Goal: Task Accomplishment & Management: Use online tool/utility

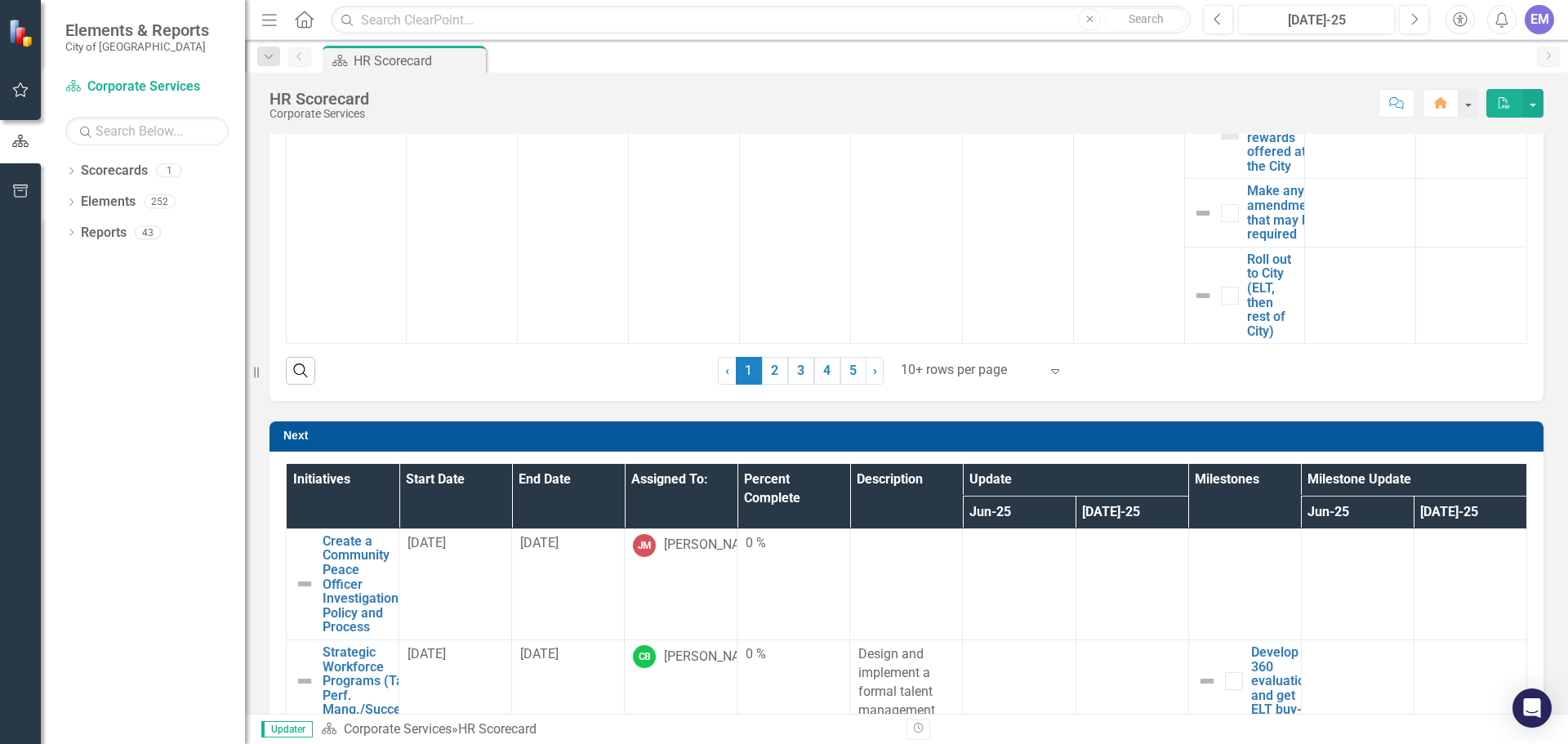
scroll to position [1062, 0]
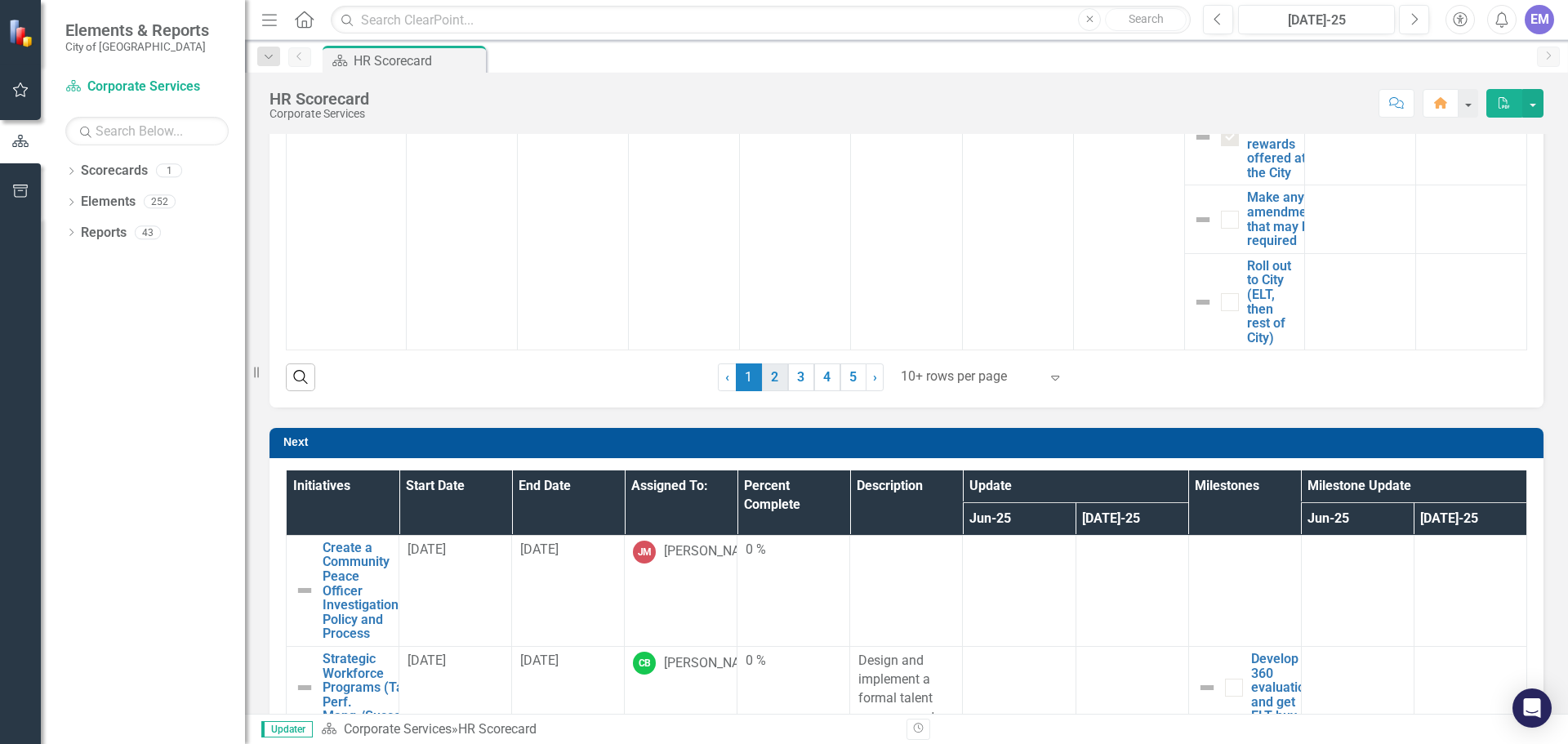
click at [764, 372] on link "2" at bounding box center [775, 377] width 26 height 27
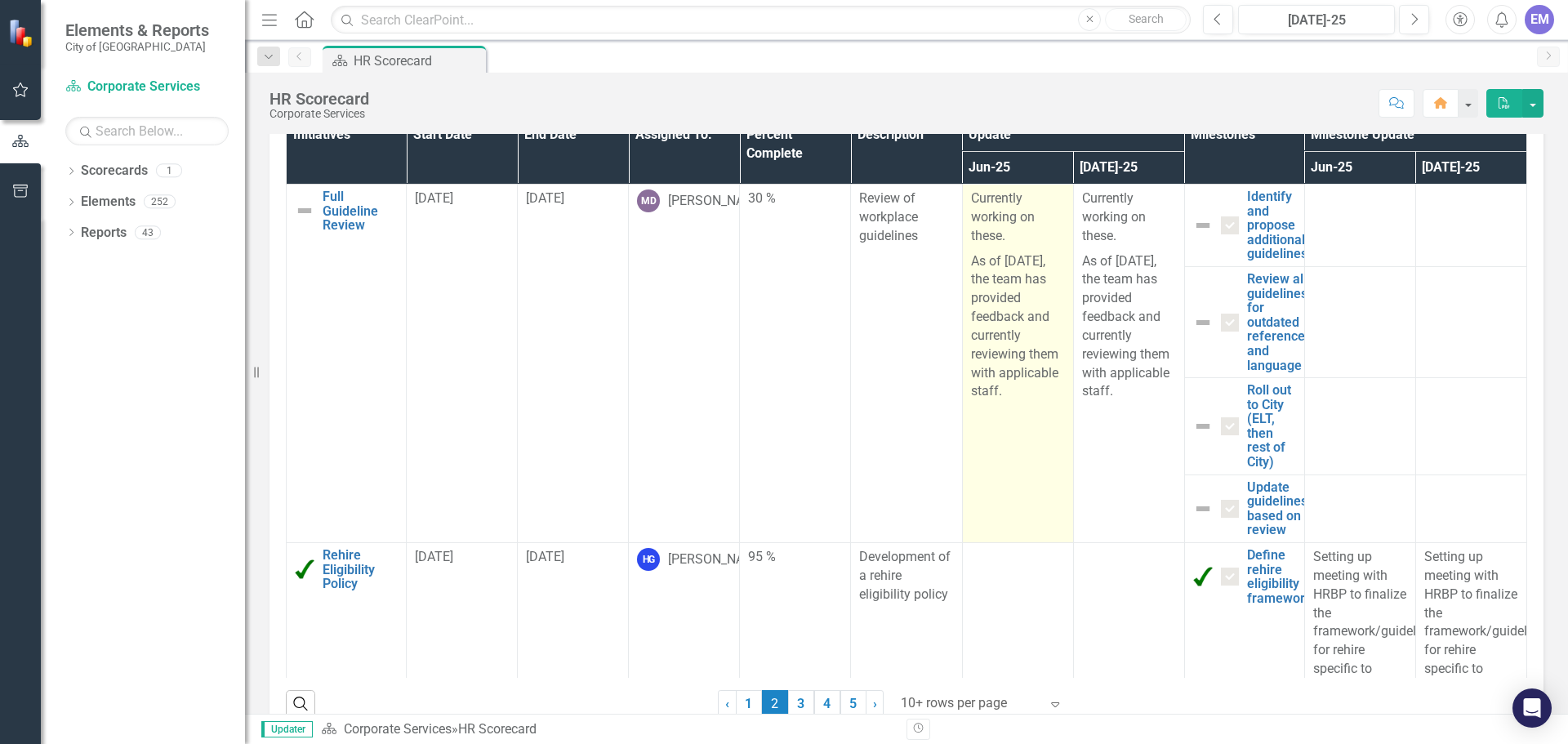
checkbox input "false"
checkbox input "true"
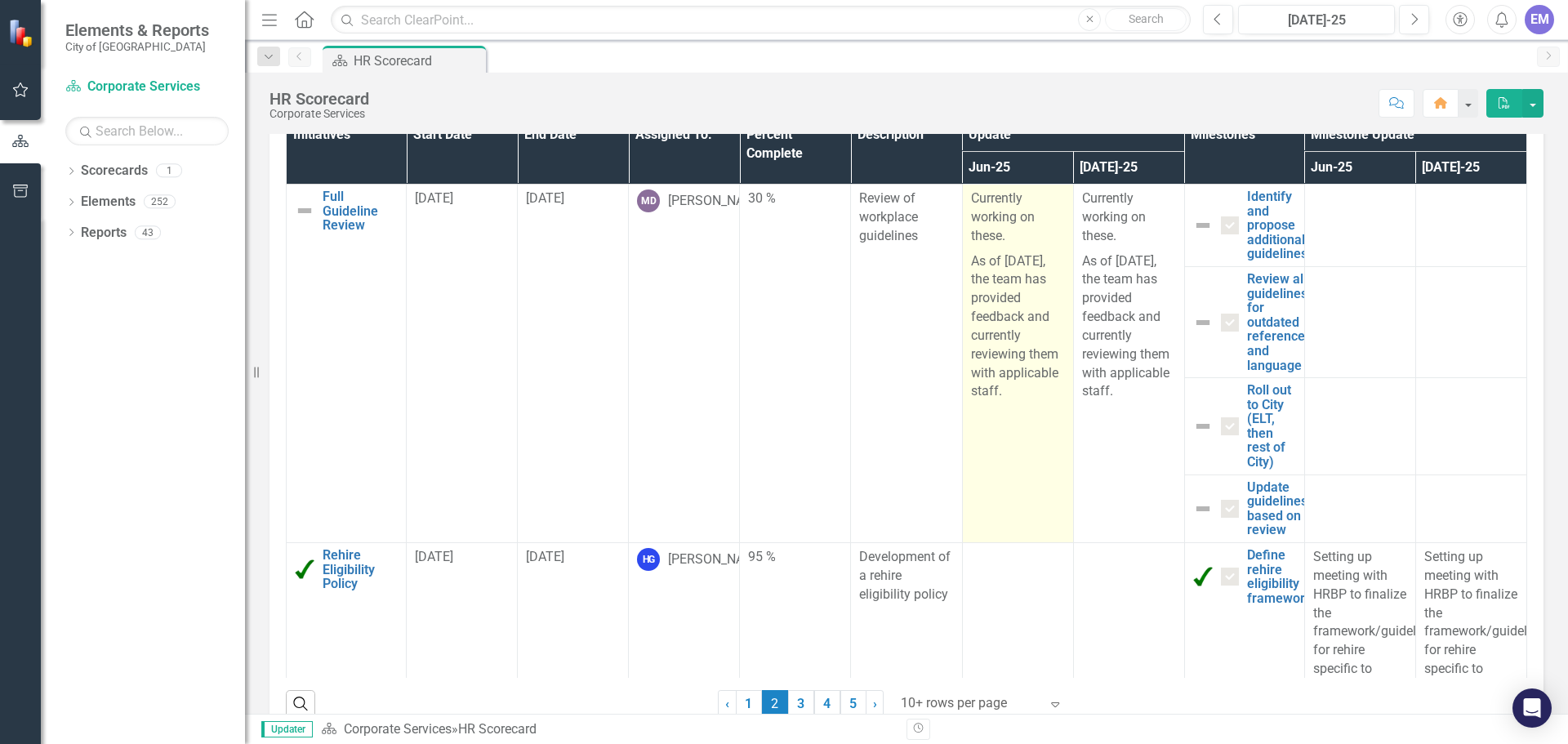
checkbox input "false"
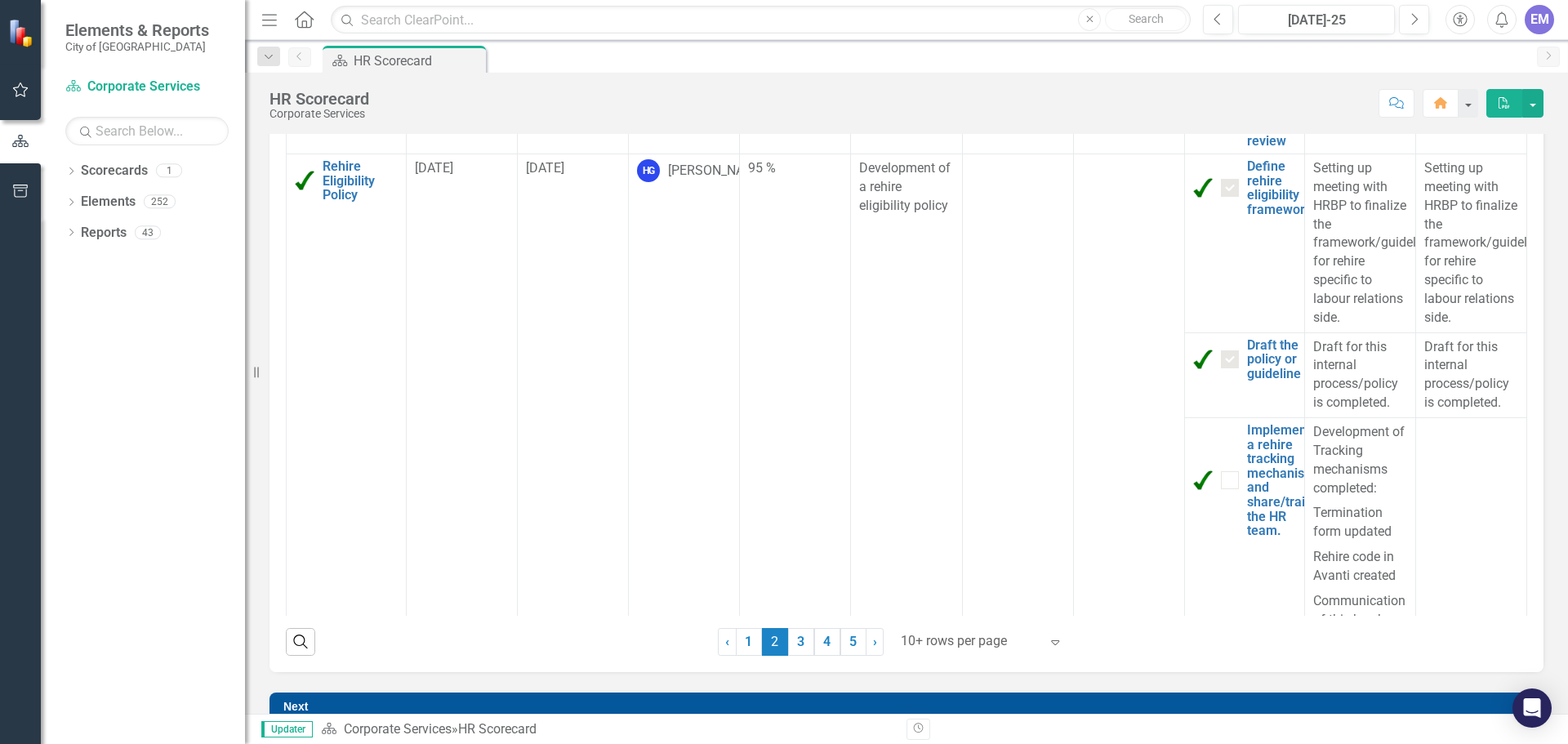
scroll to position [992, 0]
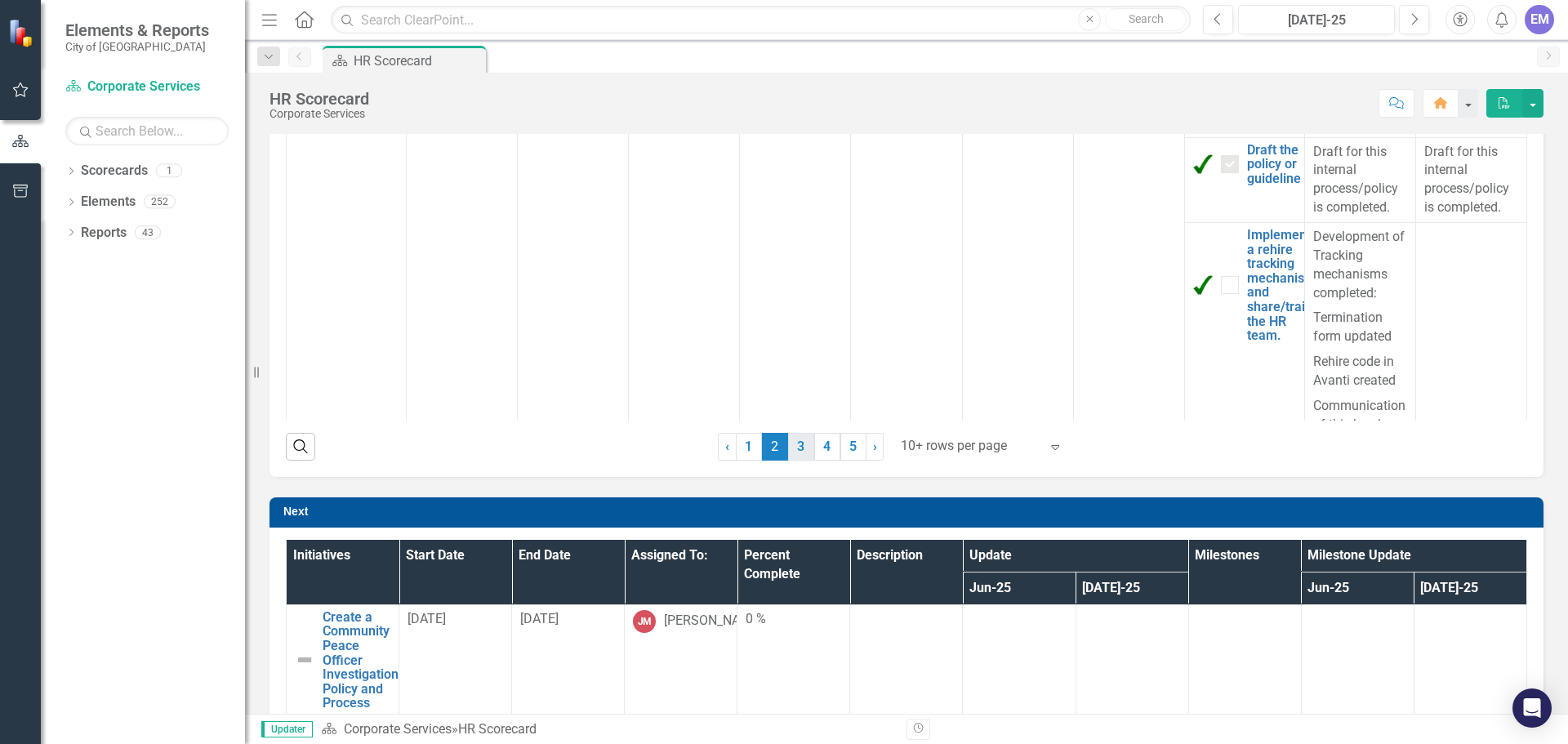
click at [795, 443] on link "3" at bounding box center [801, 447] width 26 height 27
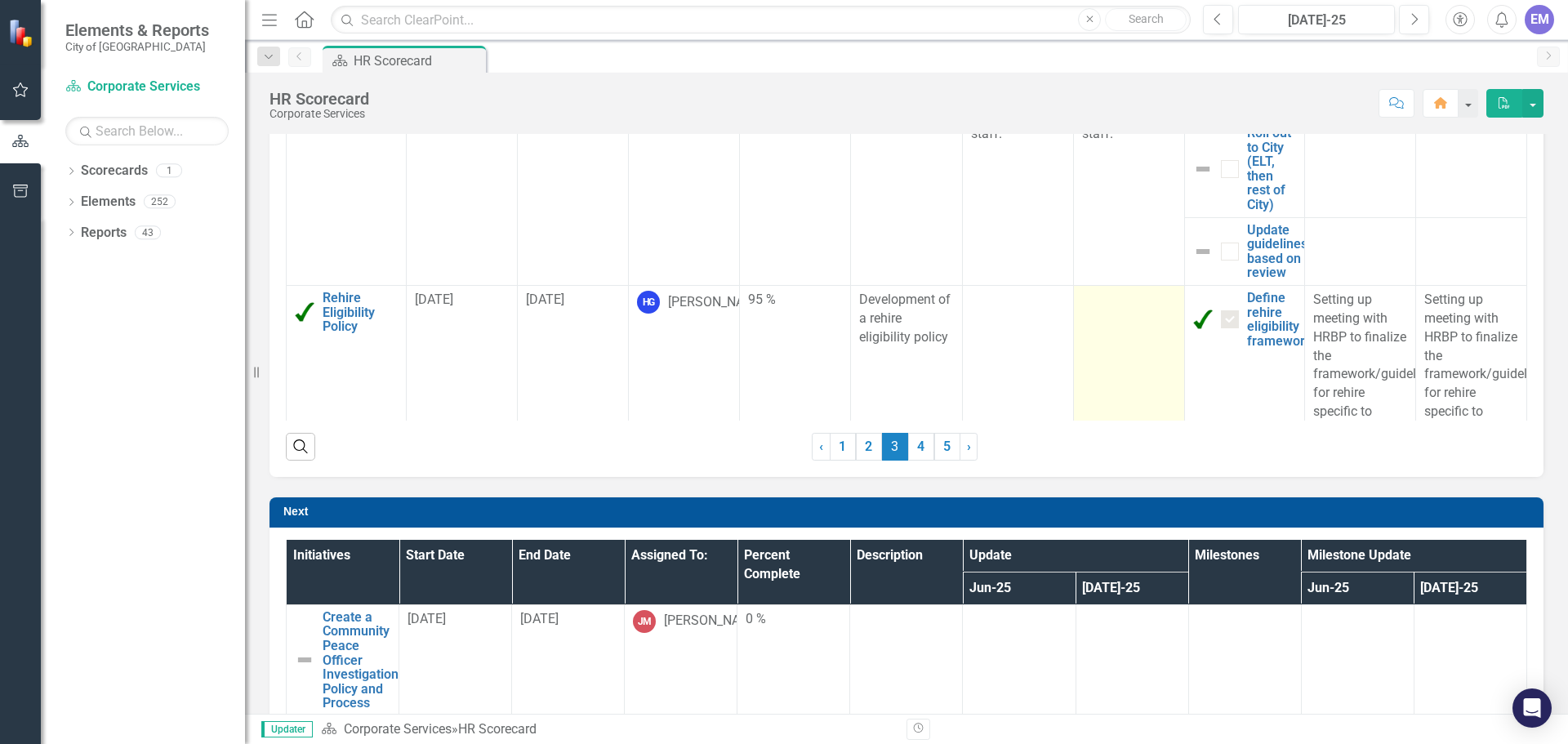
checkbox input "false"
checkbox input "true"
checkbox input "false"
checkbox input "true"
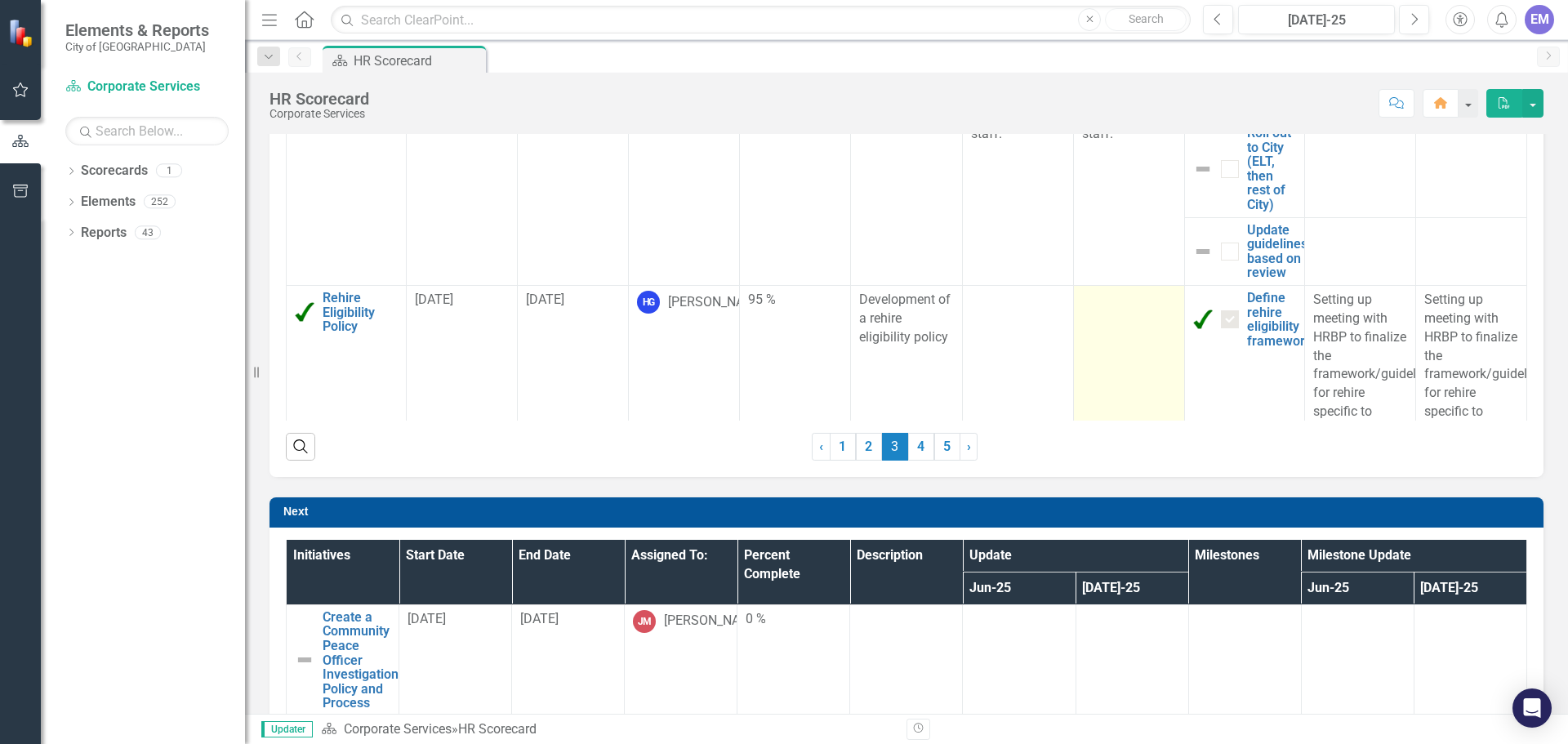
checkbox input "true"
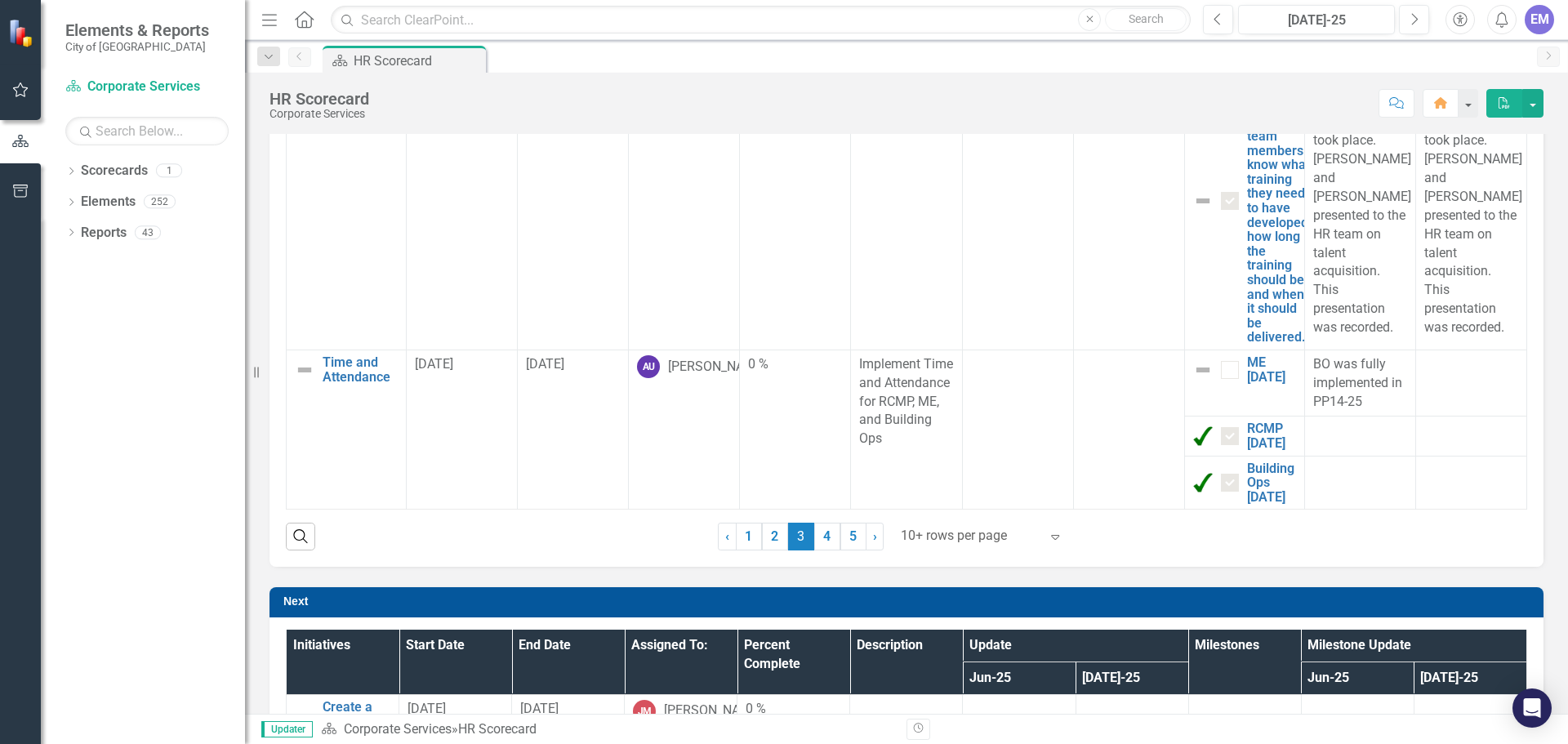
scroll to position [911, 0]
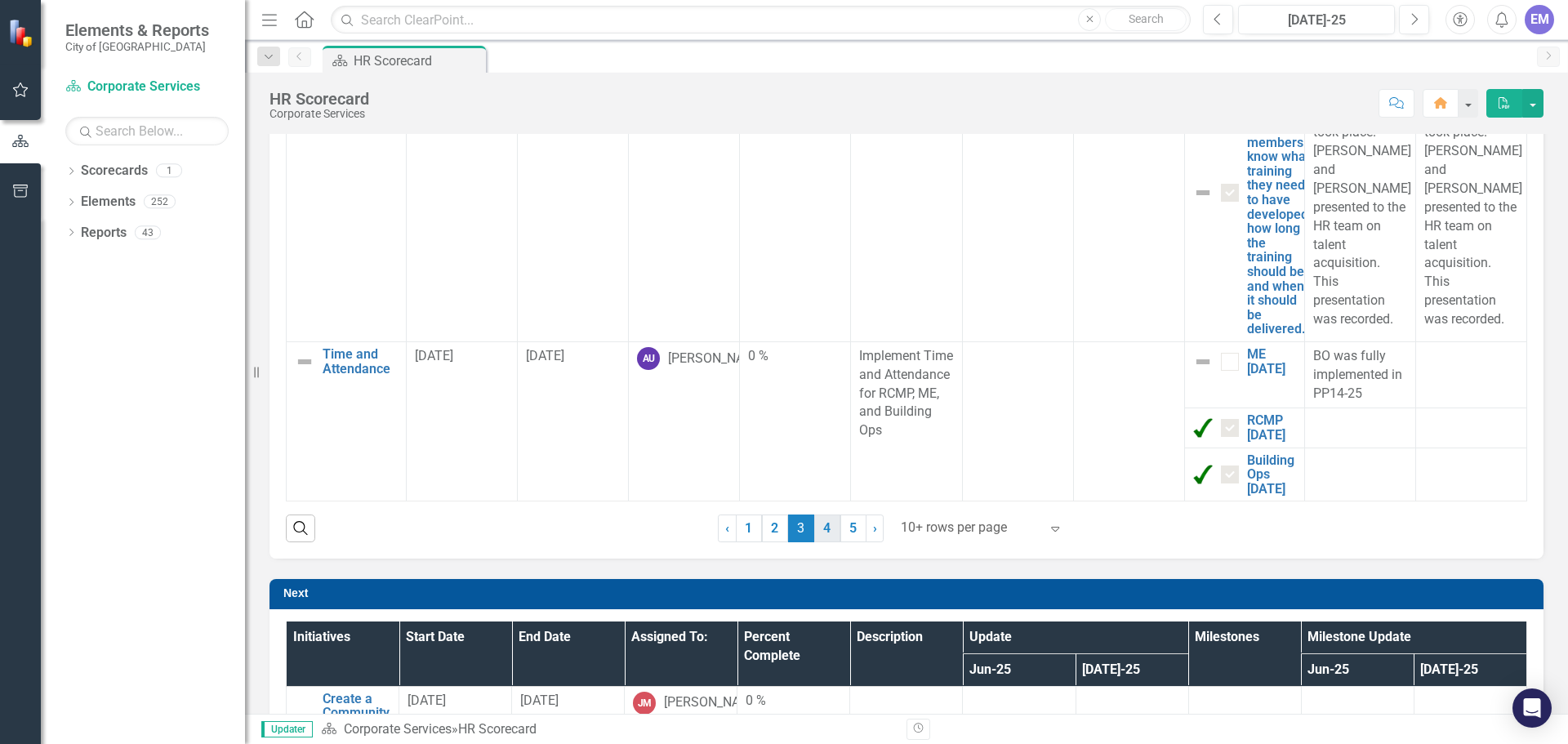
click at [818, 525] on link "4" at bounding box center [827, 528] width 26 height 27
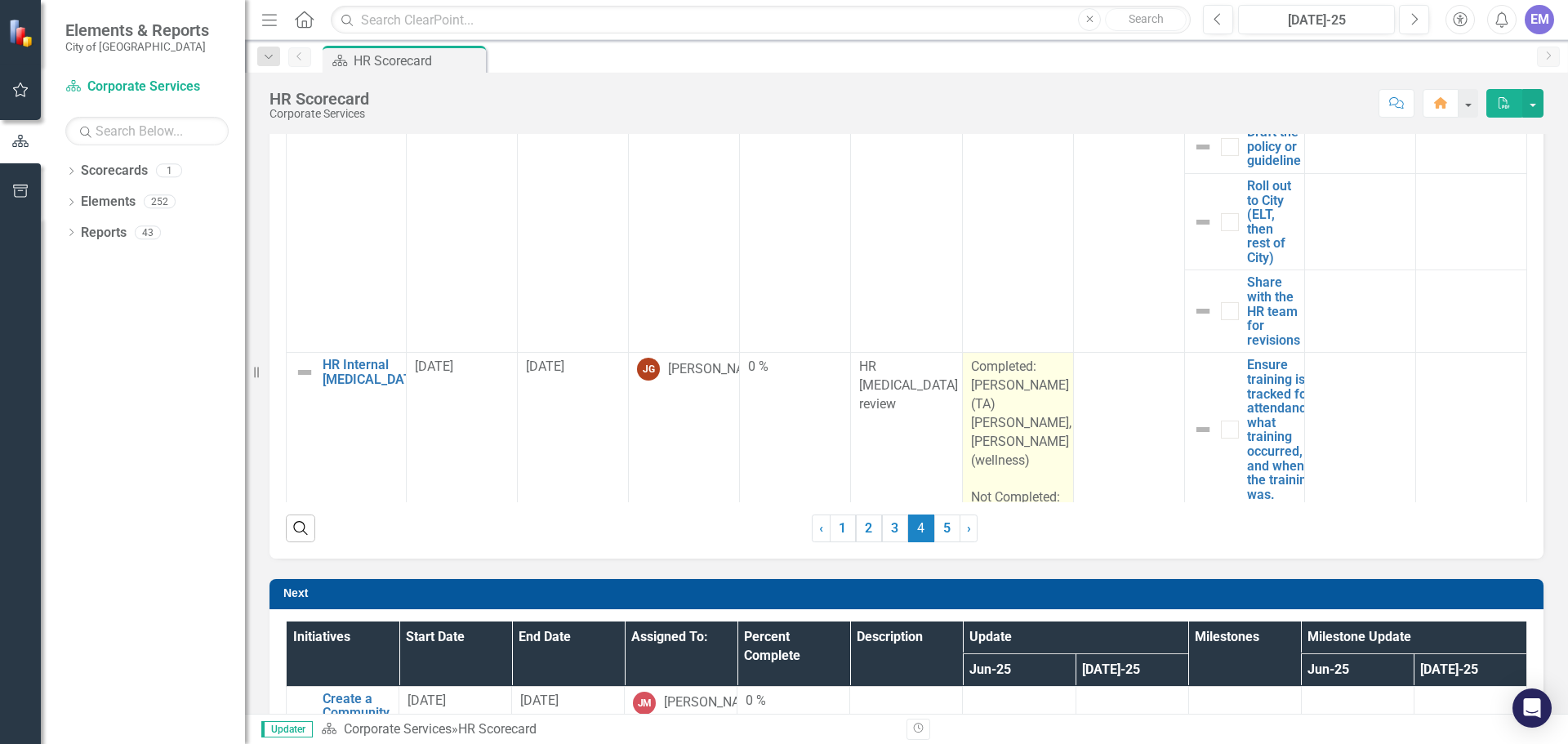
checkbox input "false"
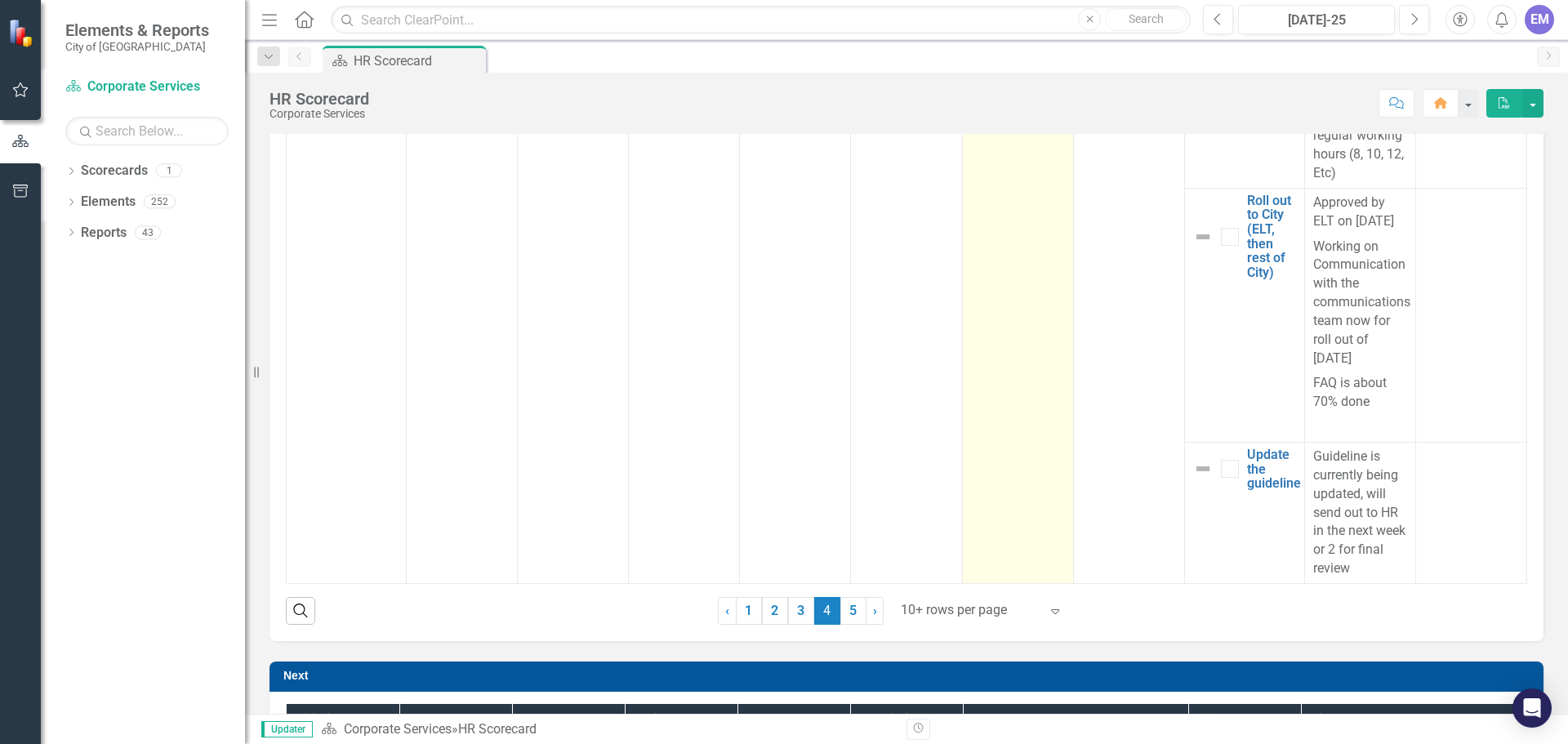
scroll to position [829, 0]
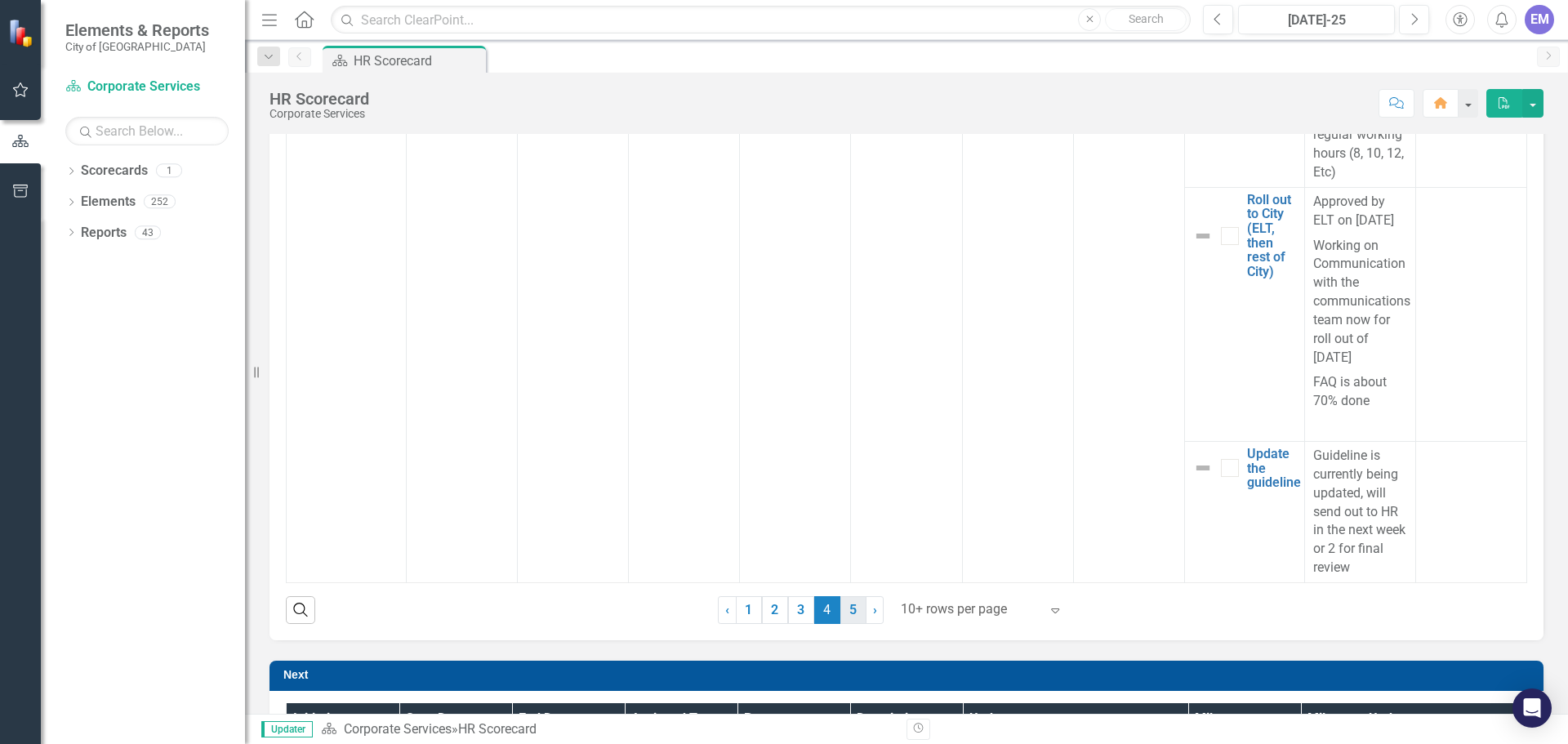
click at [843, 607] on link "5" at bounding box center [853, 610] width 26 height 27
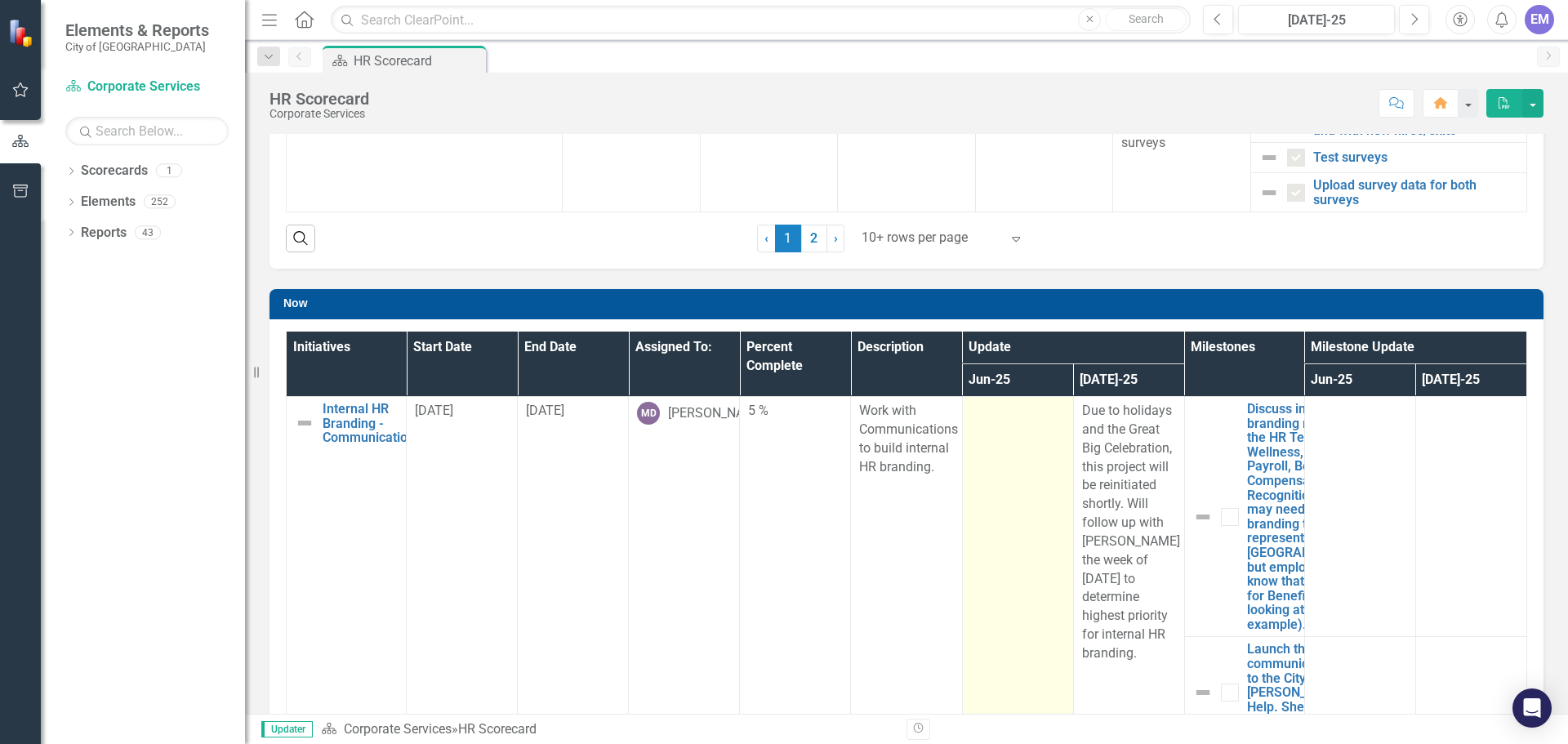
scroll to position [503, 0]
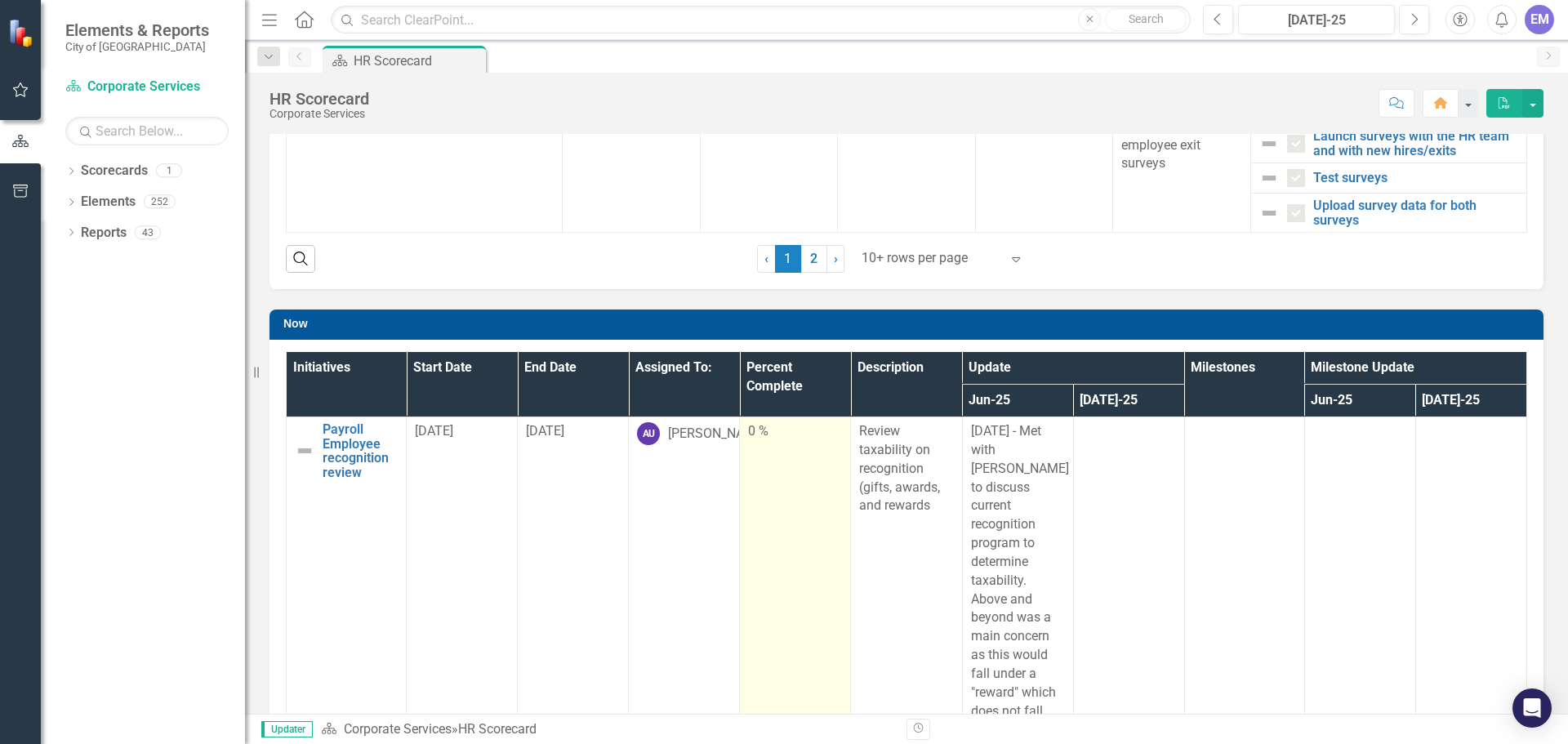
checkbox input "false"
checkbox input "true"
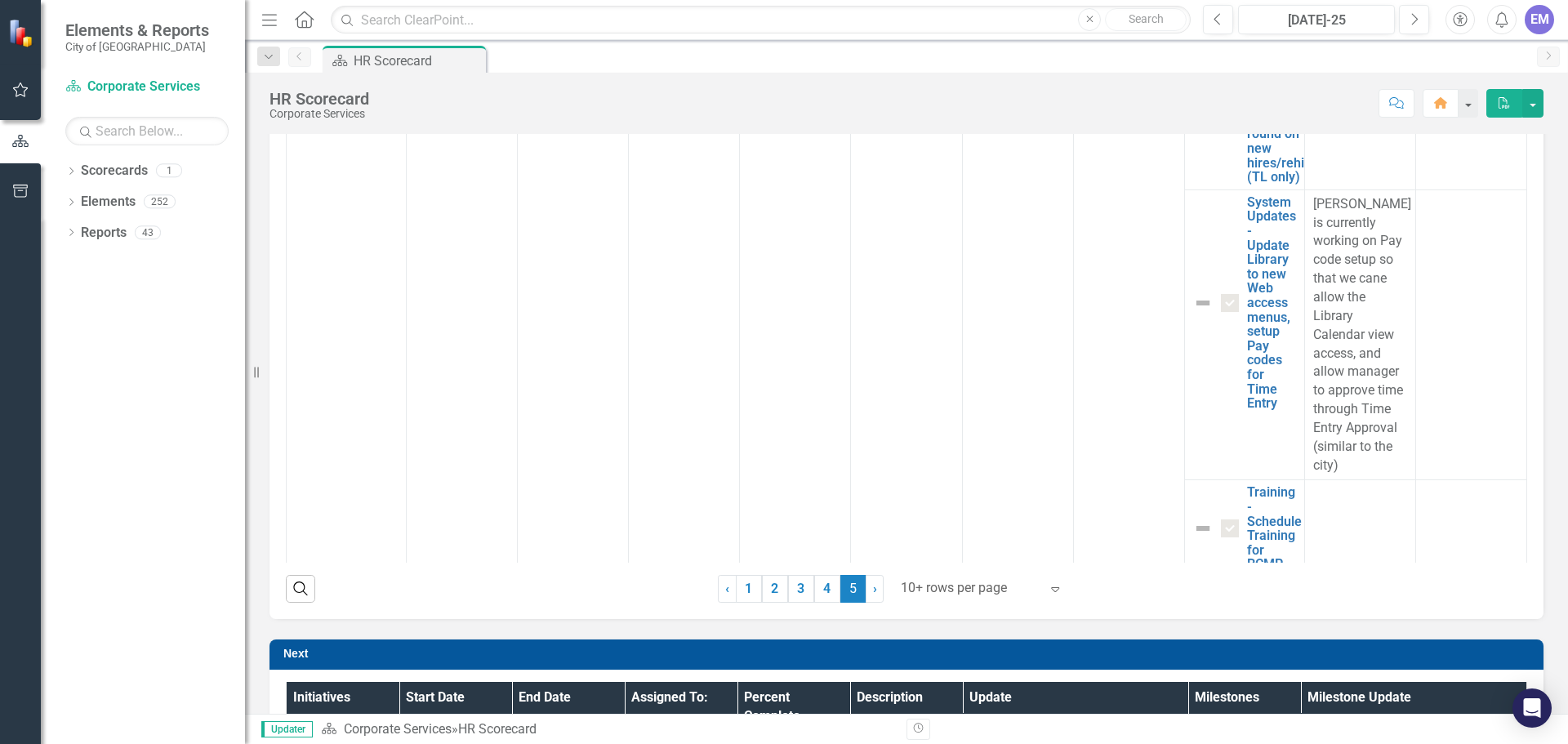
scroll to position [911, 0]
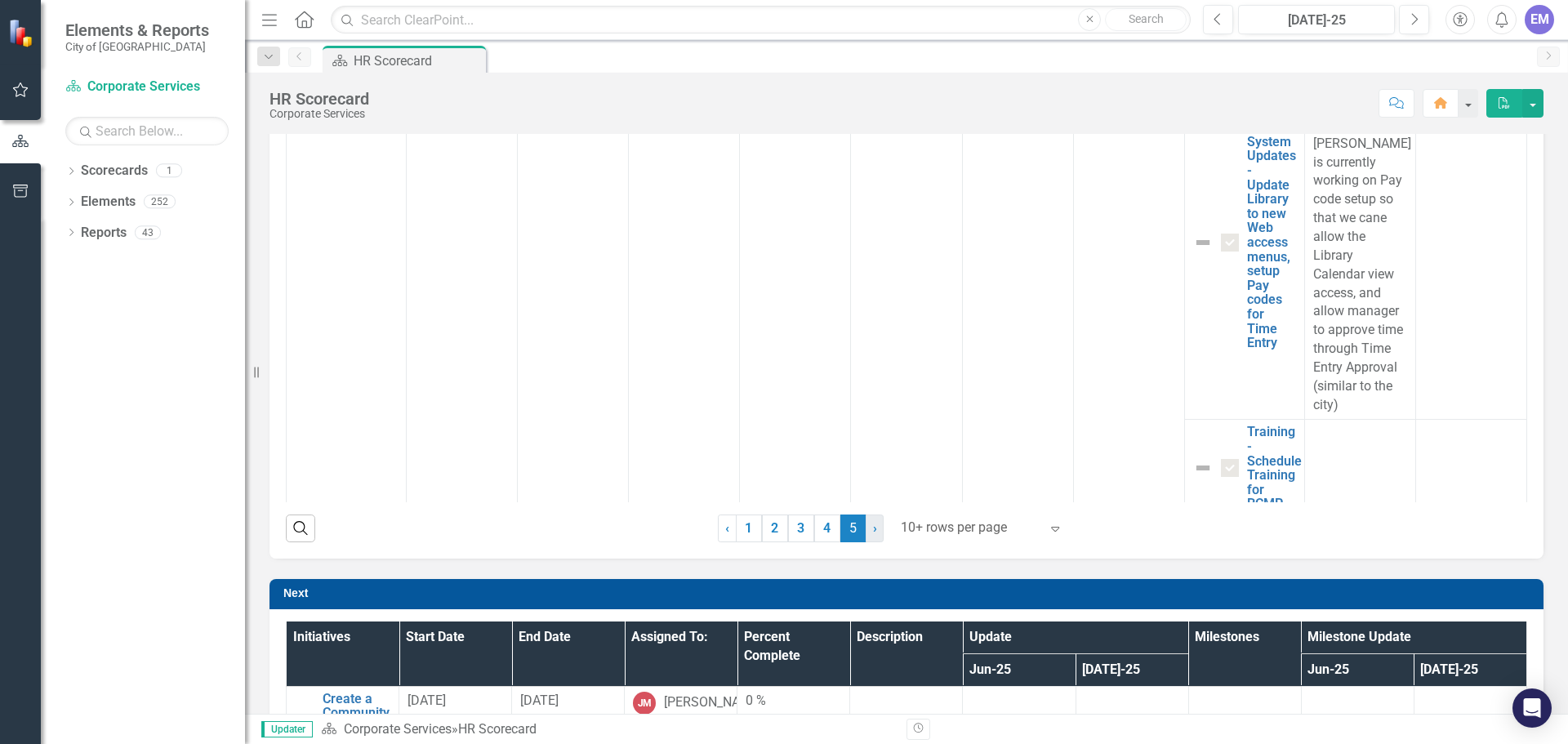
click at [866, 528] on link "› Next" at bounding box center [874, 528] width 18 height 27
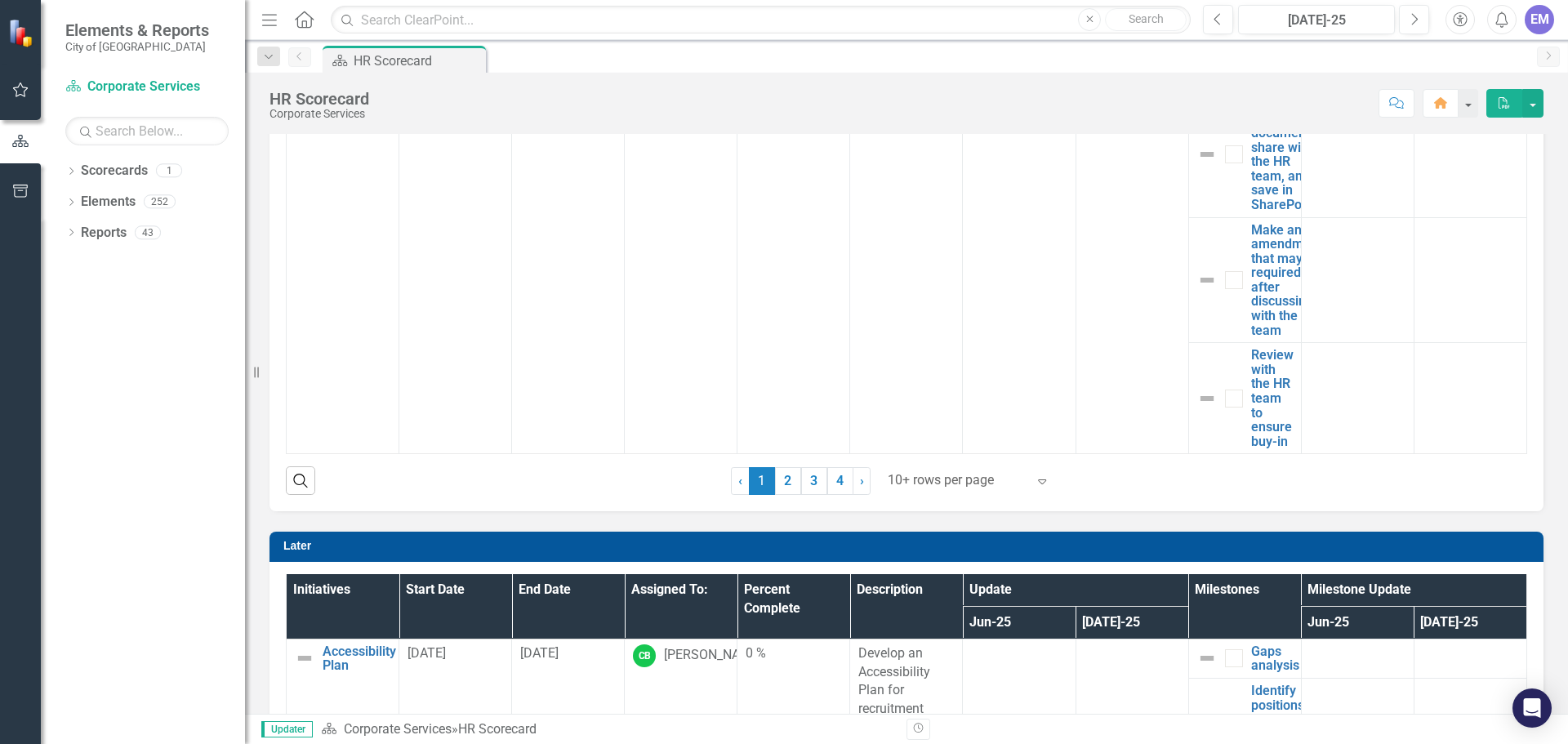
scroll to position [1646, 0]
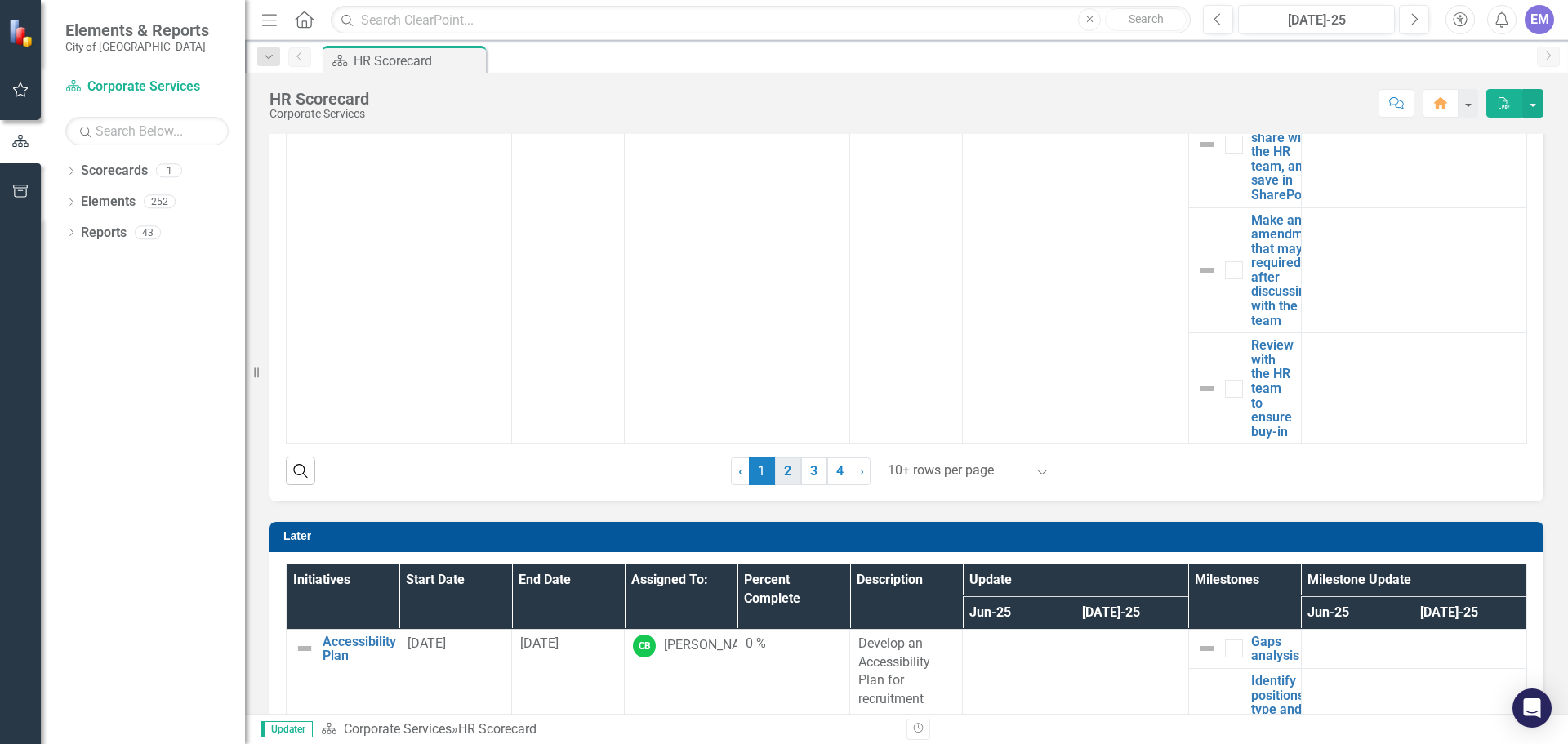
click at [779, 471] on link "2" at bounding box center [787, 471] width 26 height 27
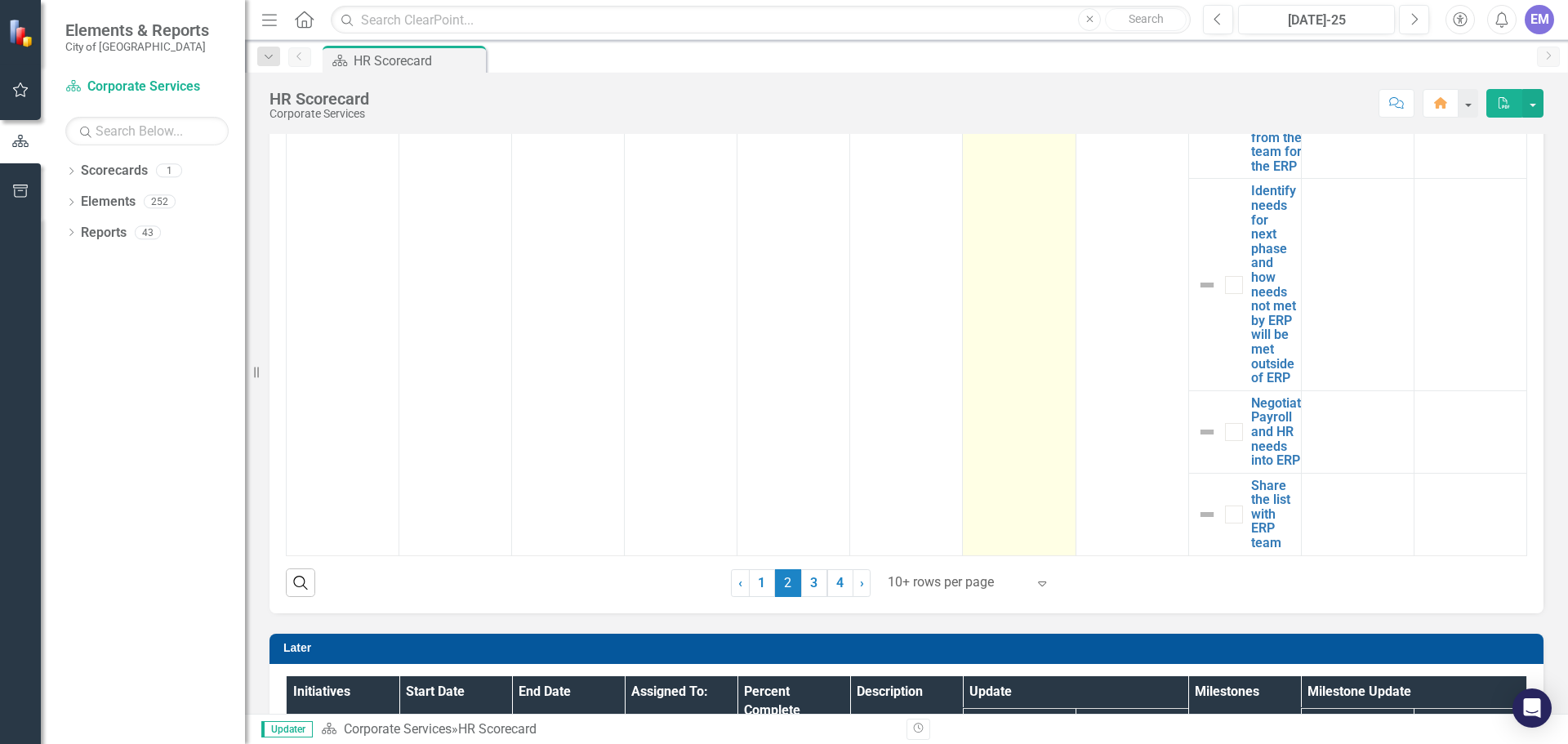
scroll to position [1564, 0]
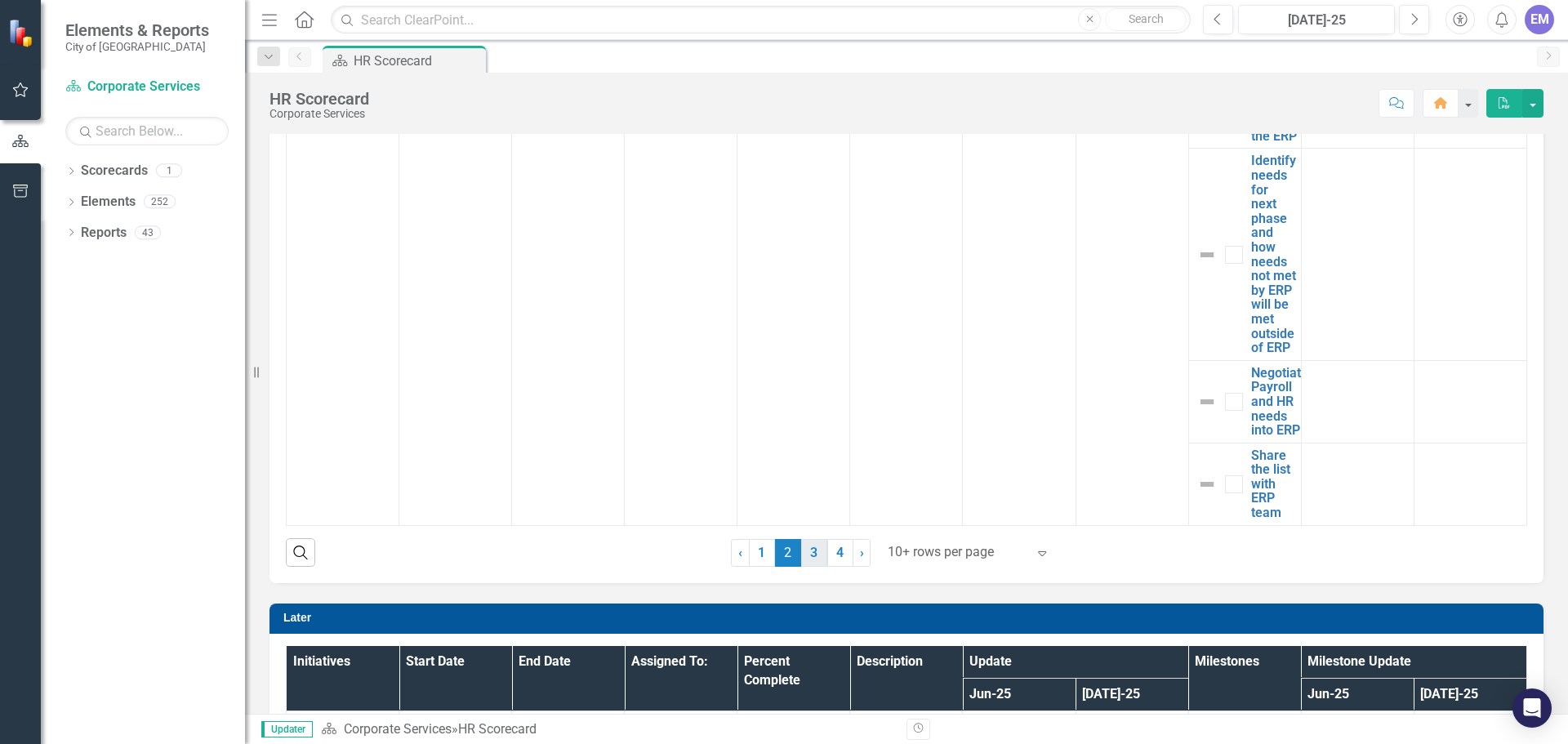
click at [806, 549] on link "3" at bounding box center [814, 553] width 26 height 27
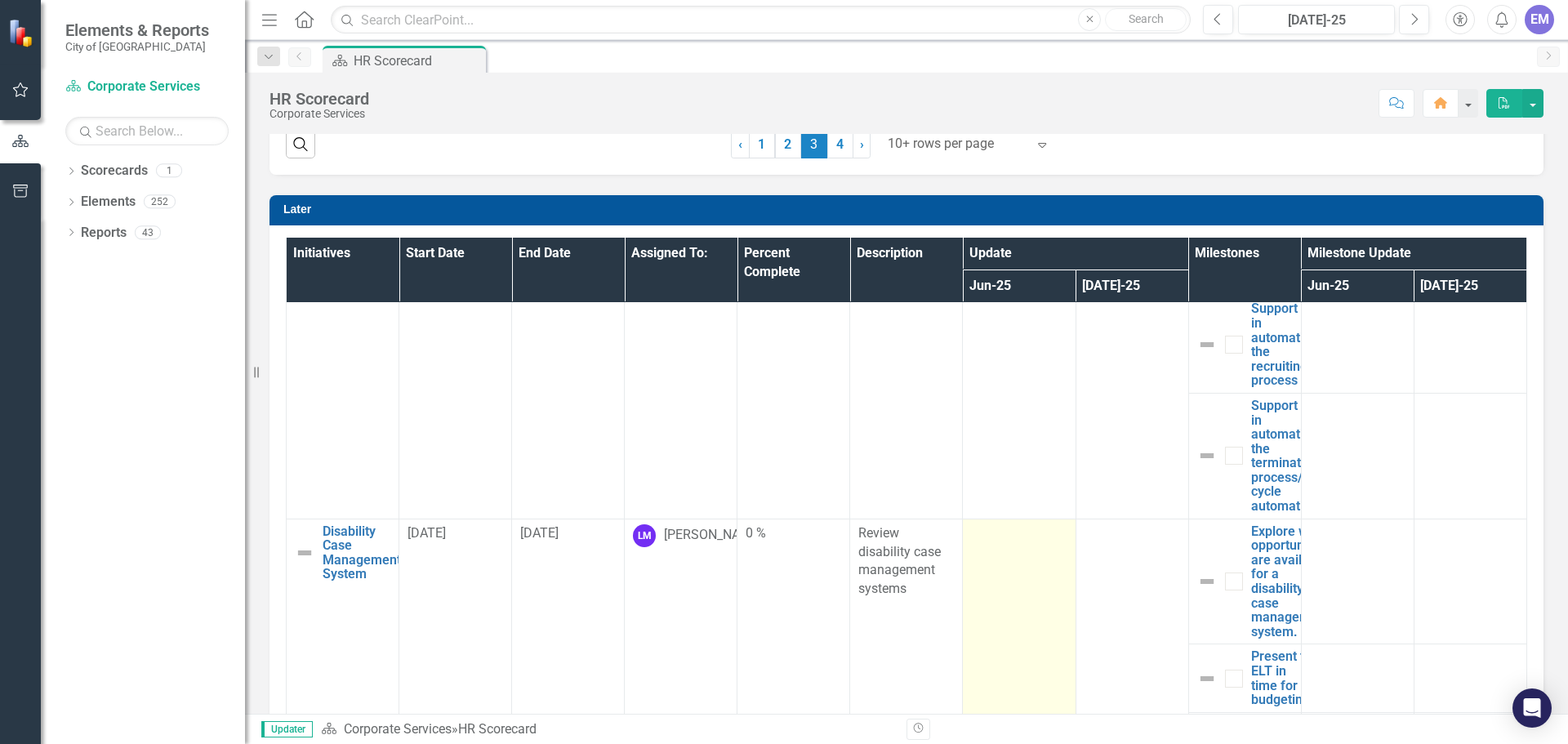
scroll to position [2128, 0]
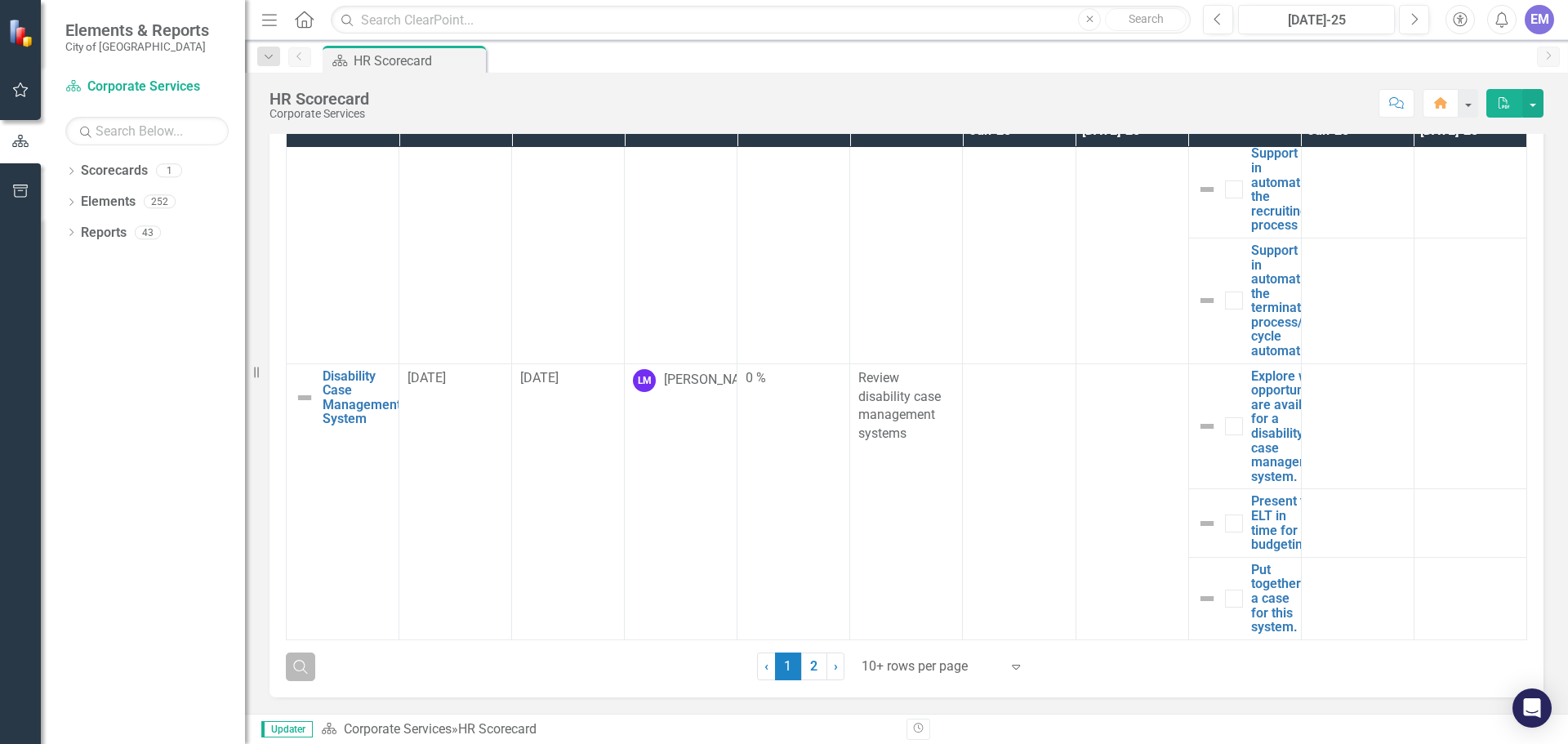
click at [303, 668] on icon "Search" at bounding box center [300, 666] width 18 height 15
click at [374, 673] on input "text" at bounding box center [926, 668] width 1204 height 30
type input "[PERSON_NAME]"
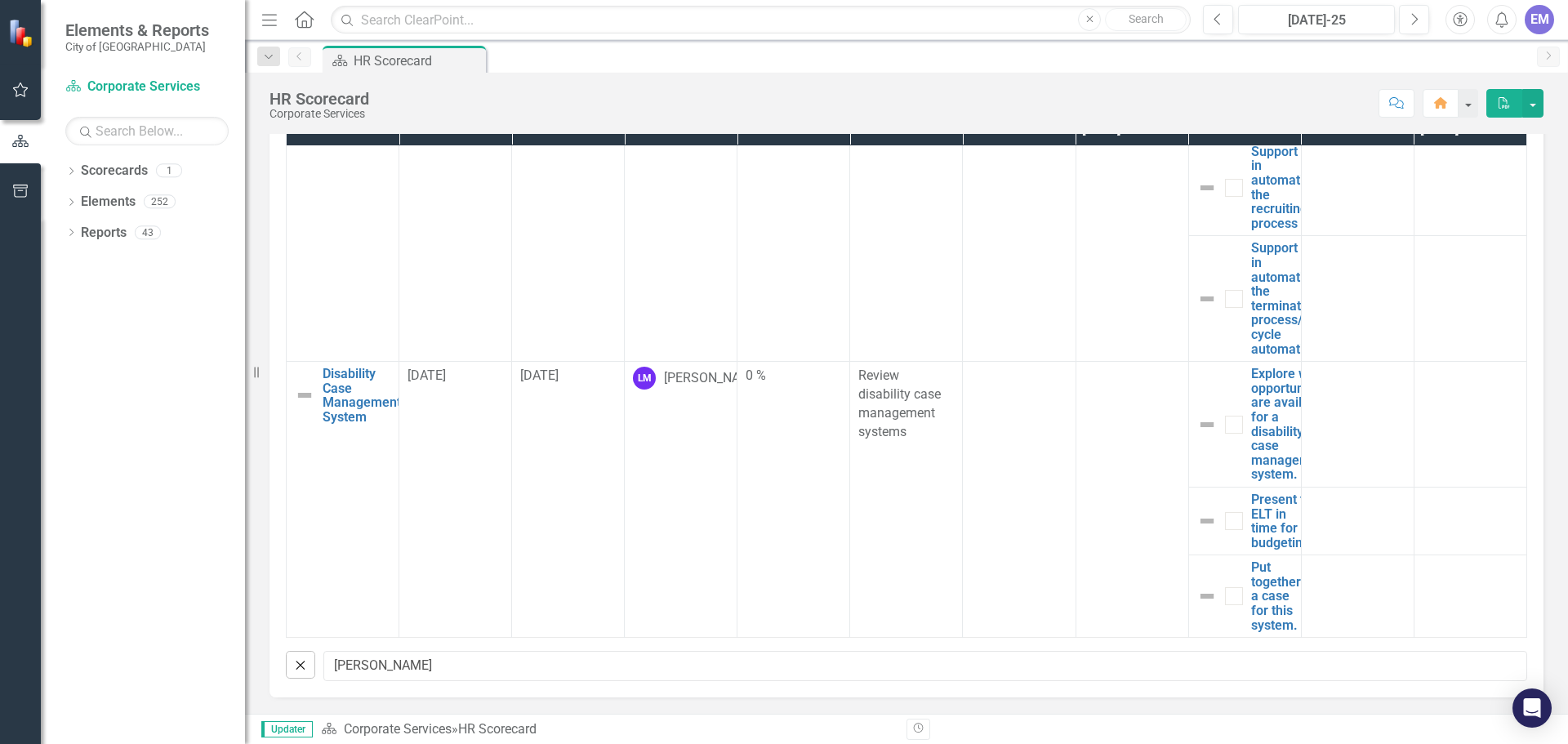
scroll to position [0, 0]
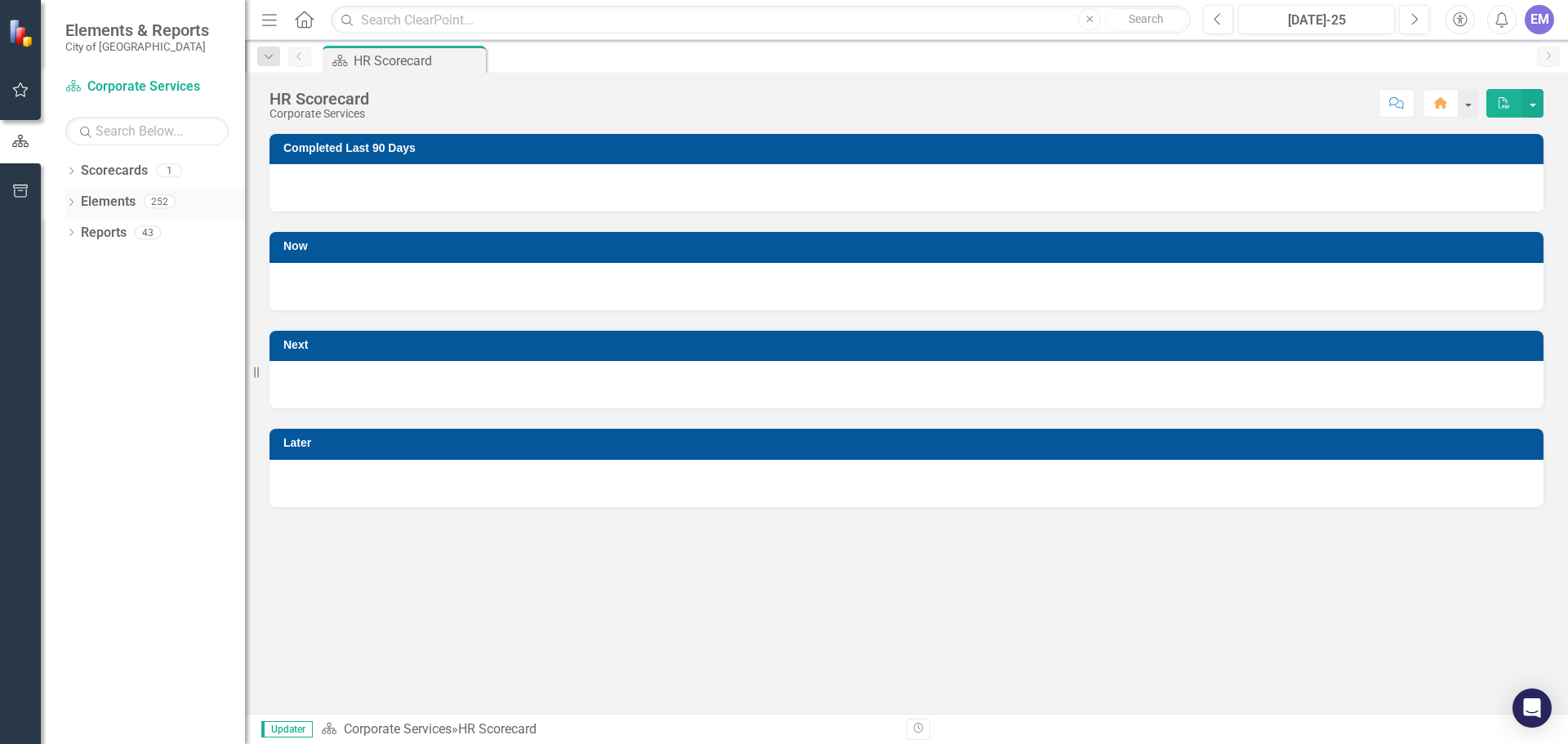
click at [90, 207] on link "Elements" at bounding box center [108, 202] width 55 height 19
click at [70, 199] on icon "Dropdown" at bounding box center [70, 204] width 11 height 9
click at [112, 328] on link "Reports" at bounding box center [103, 326] width 46 height 19
click at [79, 321] on div "Dropdown Reports 43" at bounding box center [155, 327] width 179 height 31
